Goal: Check status: Check status

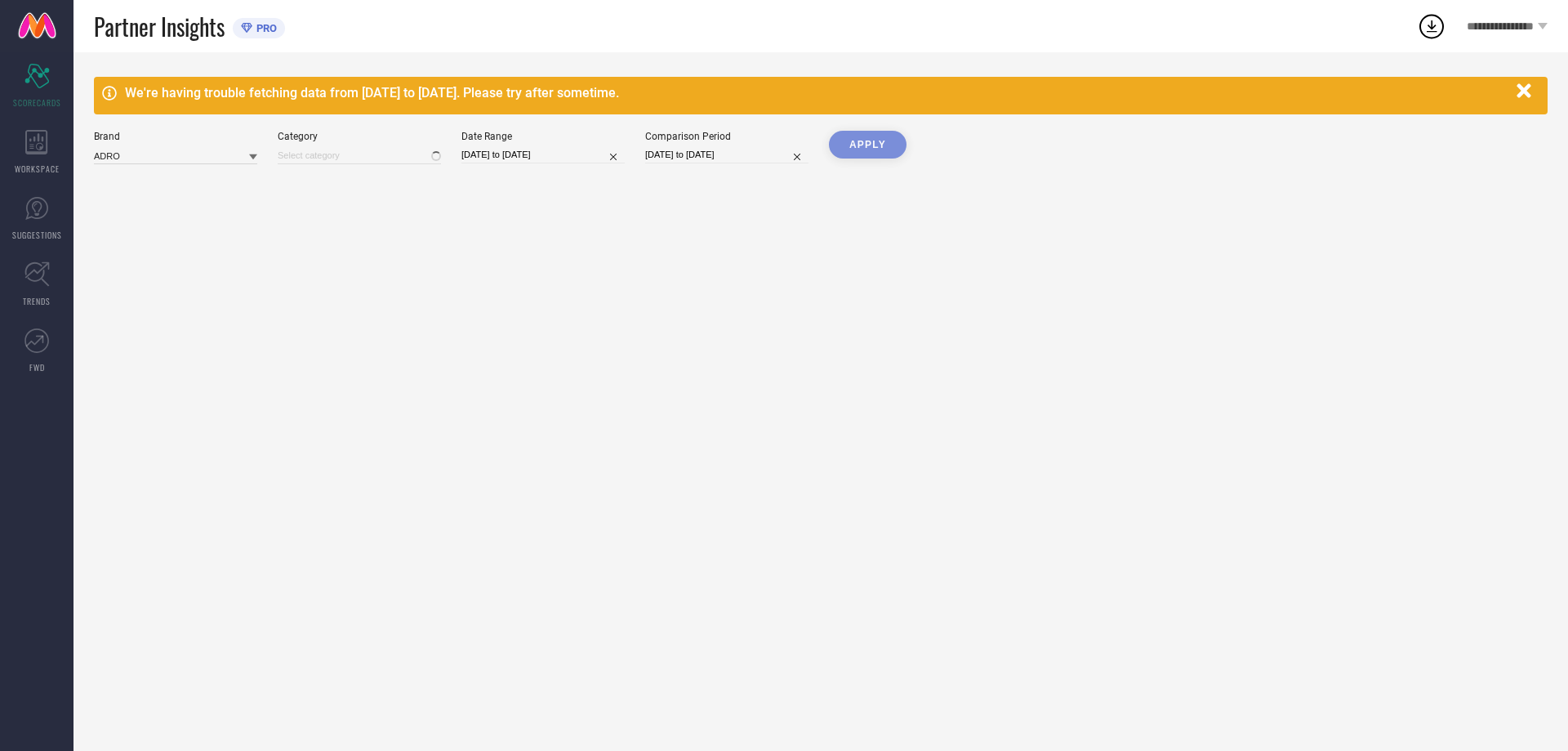
type input "All"
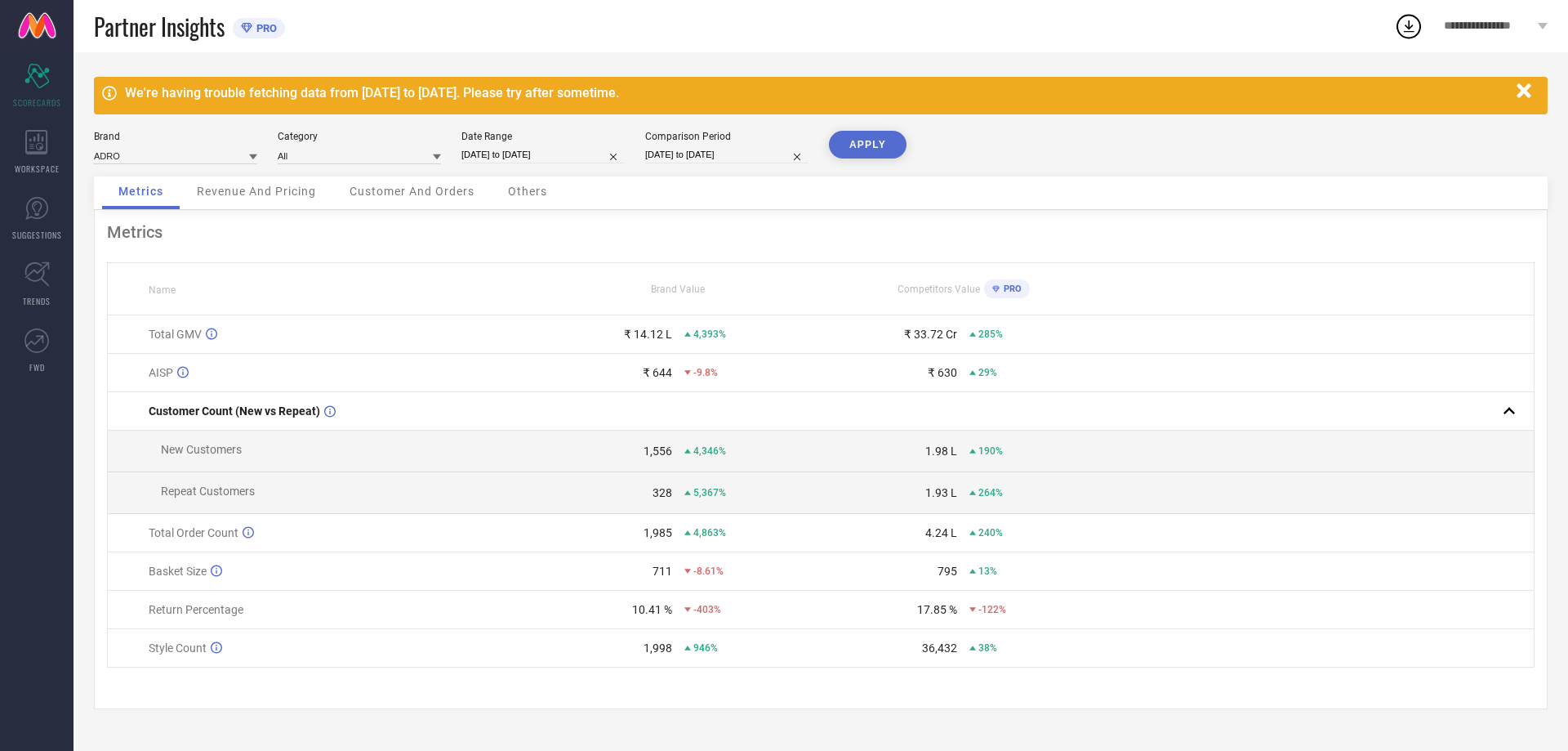
select select "7"
select select "2025"
select select "8"
select select "2025"
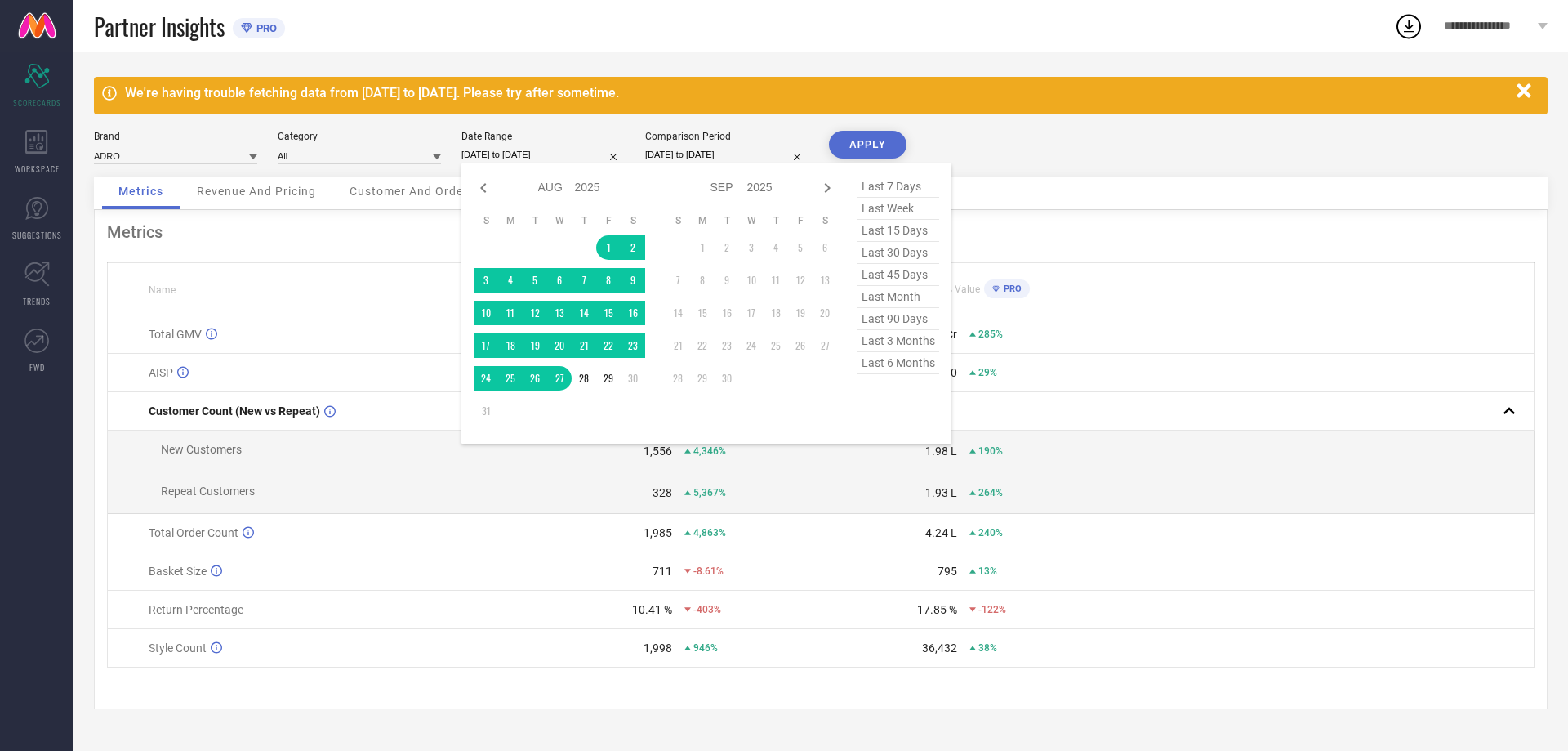
click at [538, 153] on input "[DATE] to [DATE]" at bounding box center [543, 155] width 163 height 17
click at [605, 248] on td "1" at bounding box center [608, 248] width 25 height 25
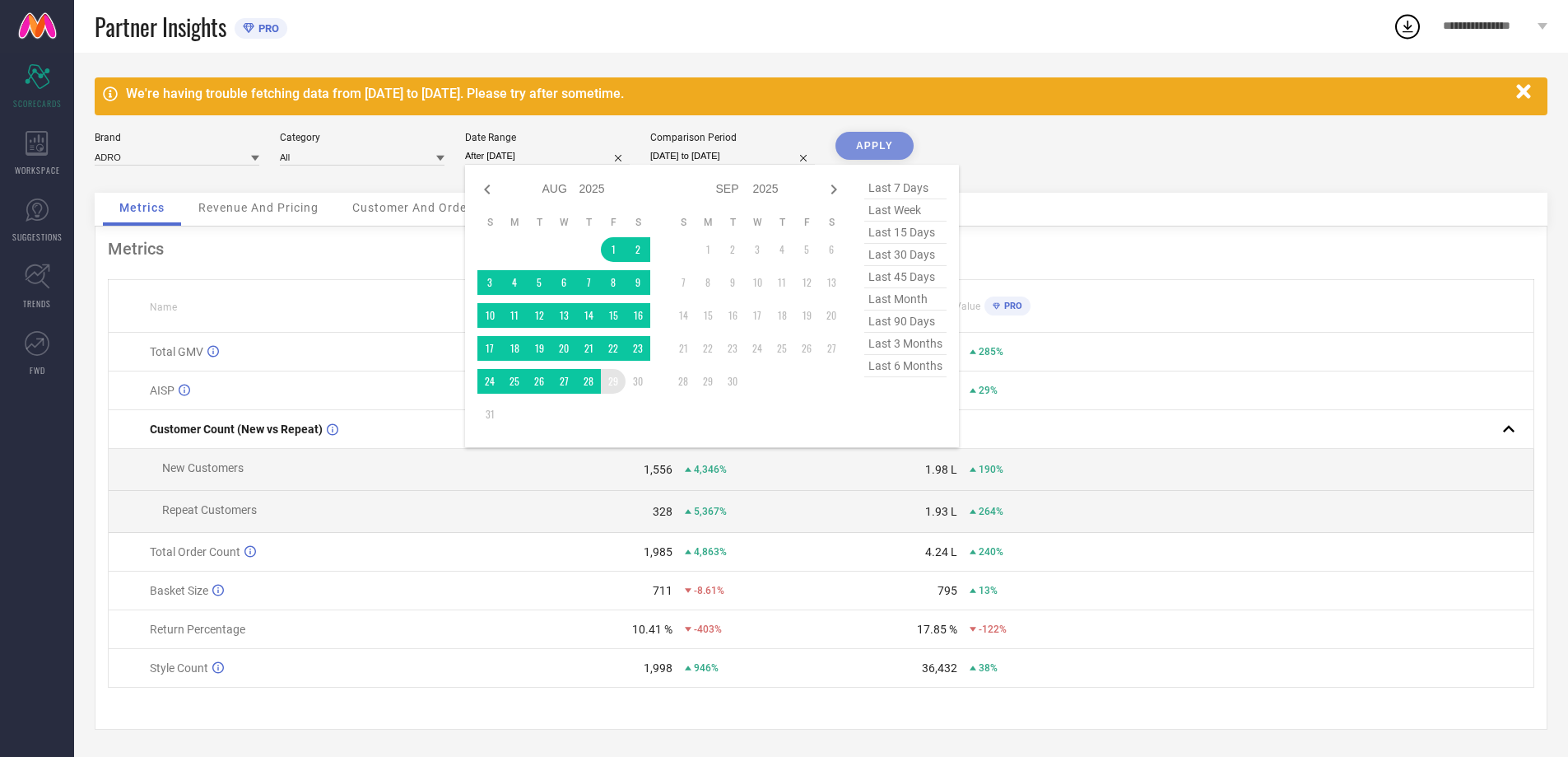
type input "[DATE] to [DATE]"
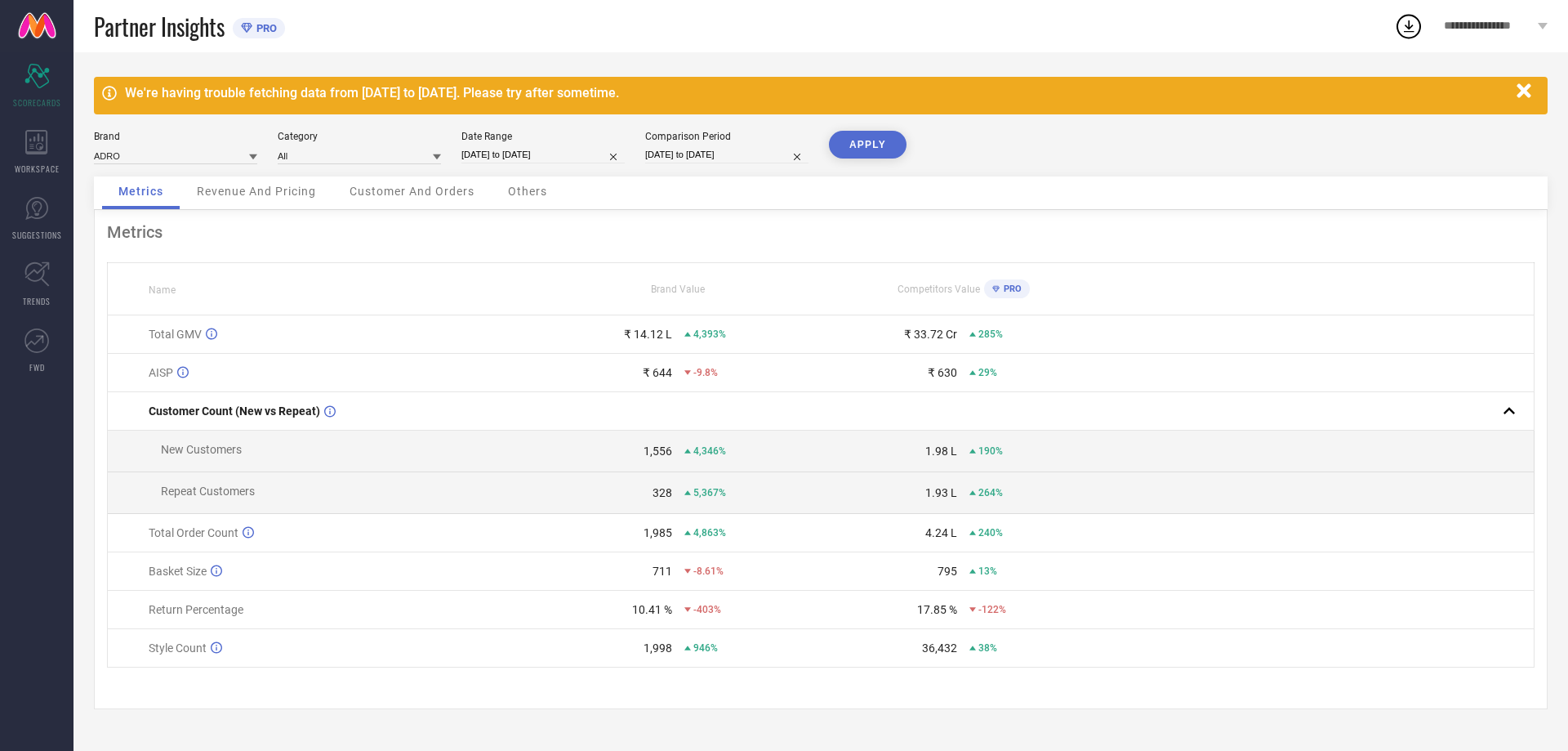
drag, startPoint x: 607, startPoint y: 383, endPoint x: 662, endPoint y: 368, distance: 57.0
click at [849, 145] on button "APPLY" at bounding box center [868, 145] width 77 height 28
